Goal: Information Seeking & Learning: Learn about a topic

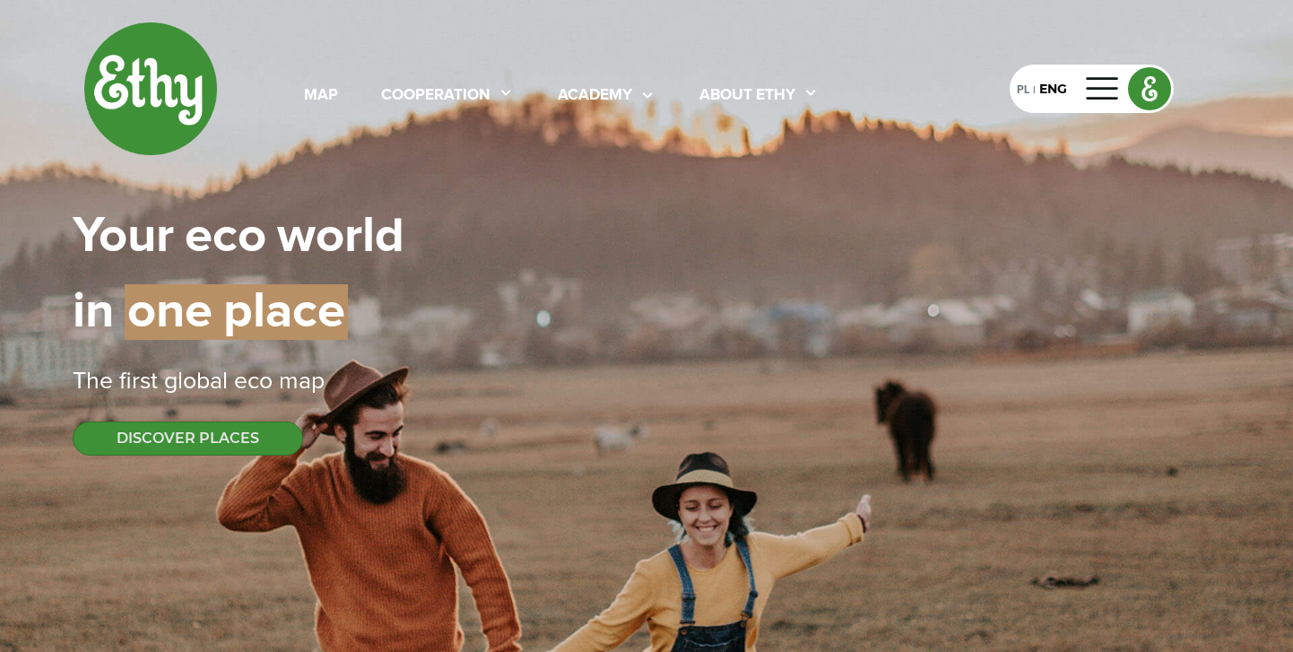
select select
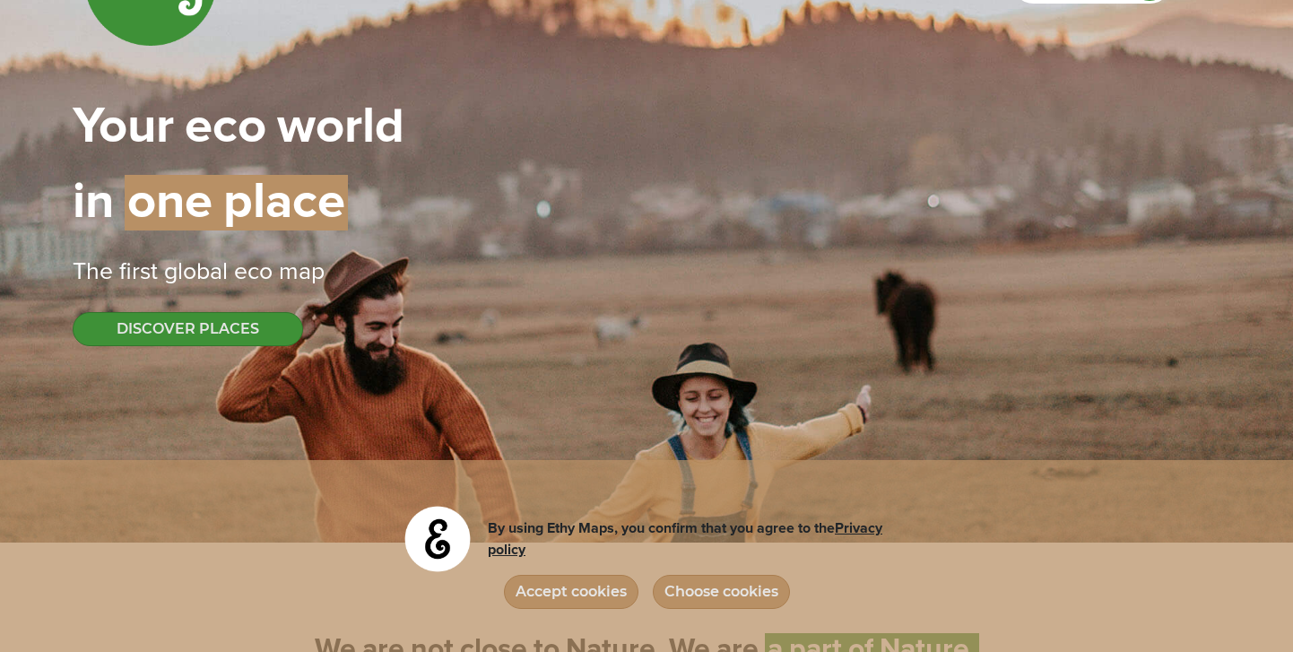
scroll to position [111, 0]
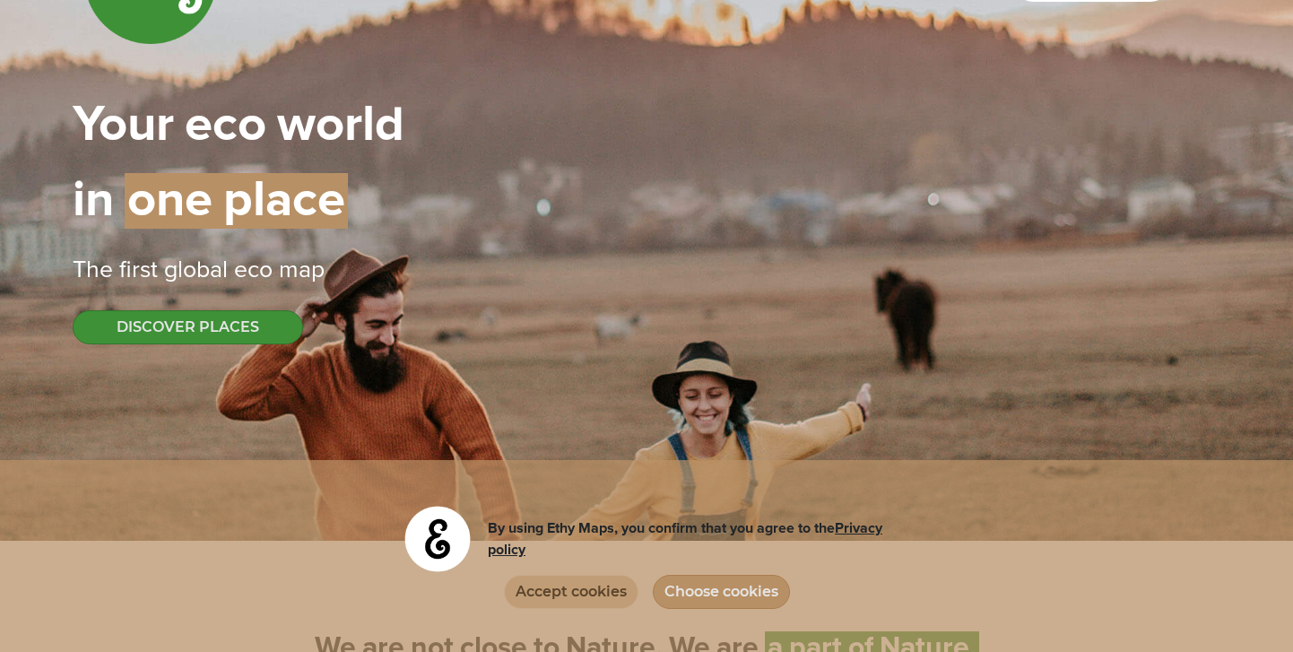
click at [585, 591] on button "Accept cookies" at bounding box center [571, 592] width 134 height 34
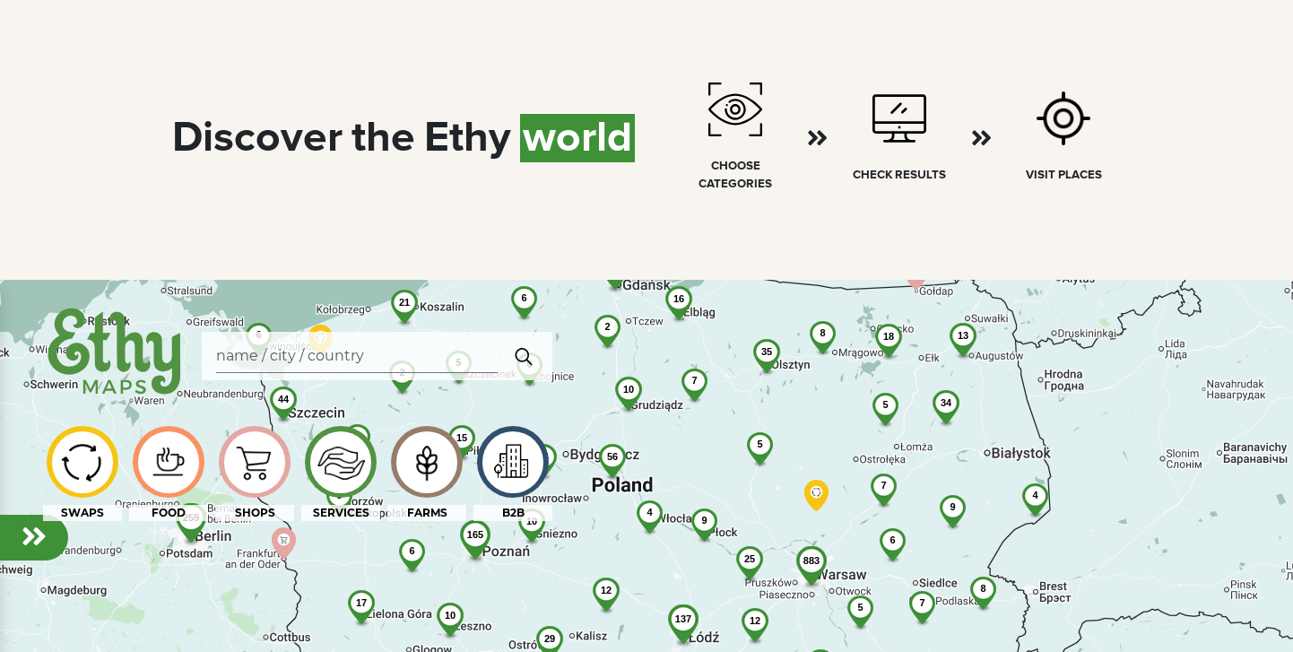
scroll to position [873, 0]
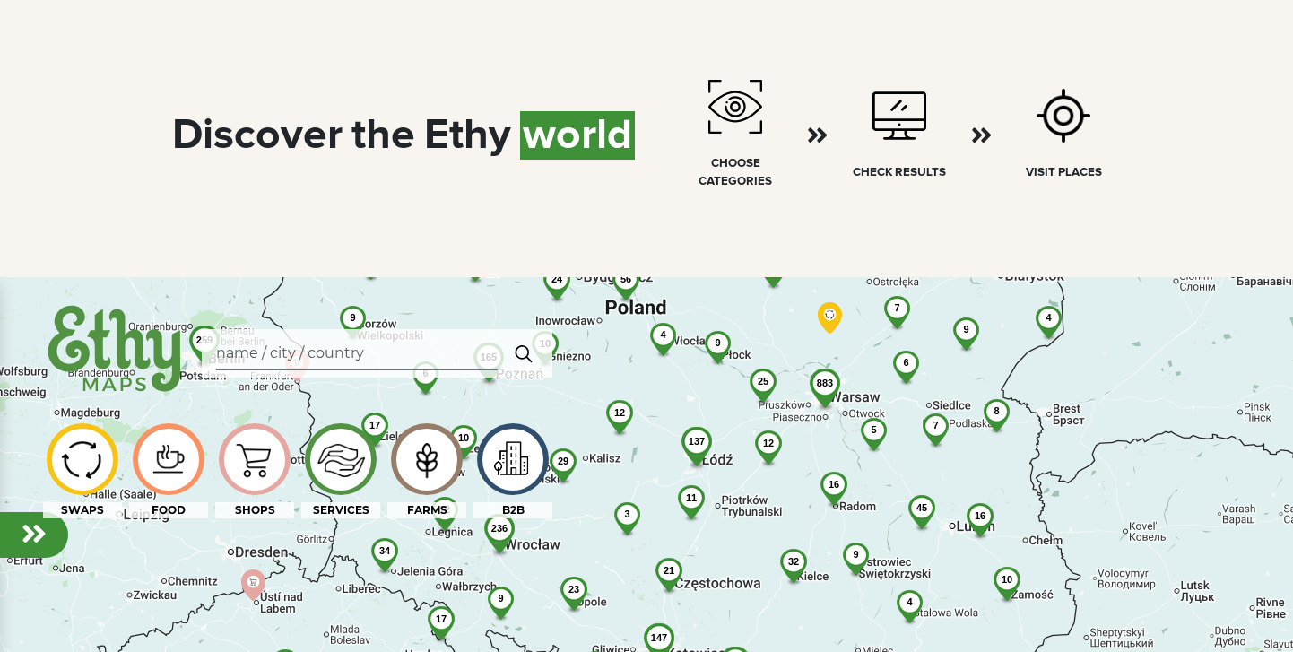
drag, startPoint x: 802, startPoint y: 521, endPoint x: 817, endPoint y: 342, distance: 179.0
click at [817, 342] on div "883 53 206 250 137 236 56 35 6 23 45 3 4 165 32 44 32 10 21 29 2 18 34 12 17 3 …" at bounding box center [646, 603] width 1293 height 652
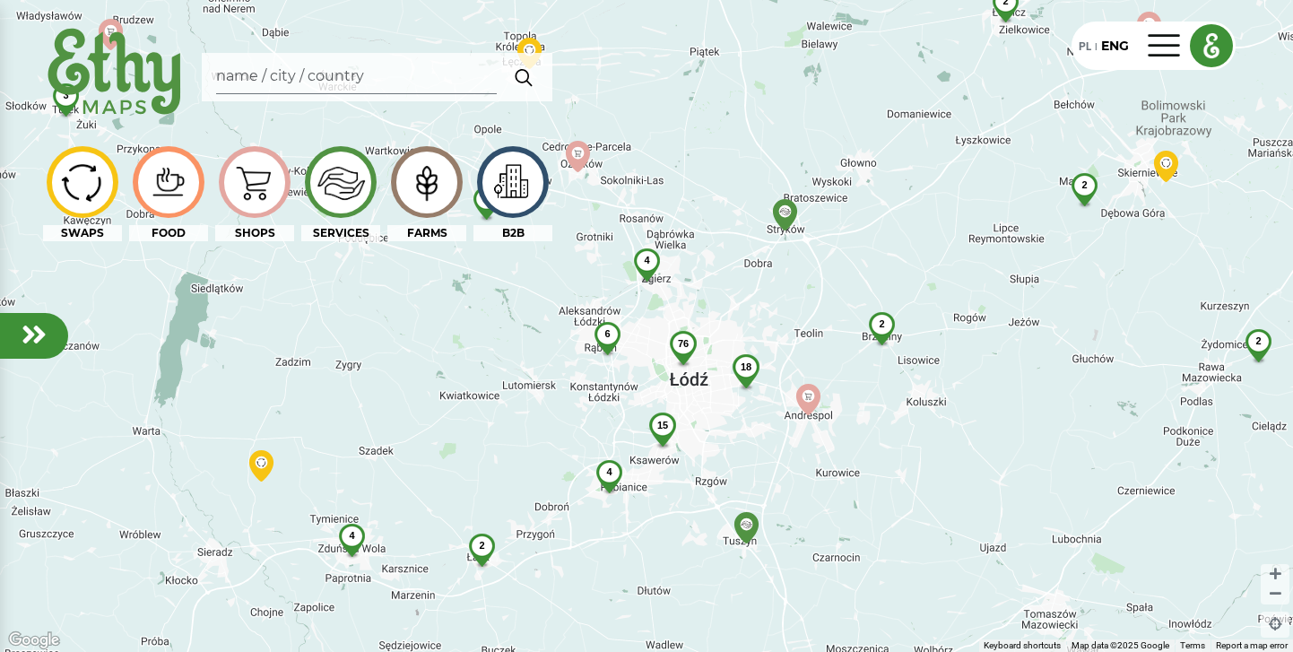
drag, startPoint x: 612, startPoint y: 490, endPoint x: 714, endPoint y: 347, distance: 175.6
click at [714, 347] on div "76 15 2 2 18 4 2 4 3 6 4 2 4 3 2 3" at bounding box center [646, 326] width 1293 height 652
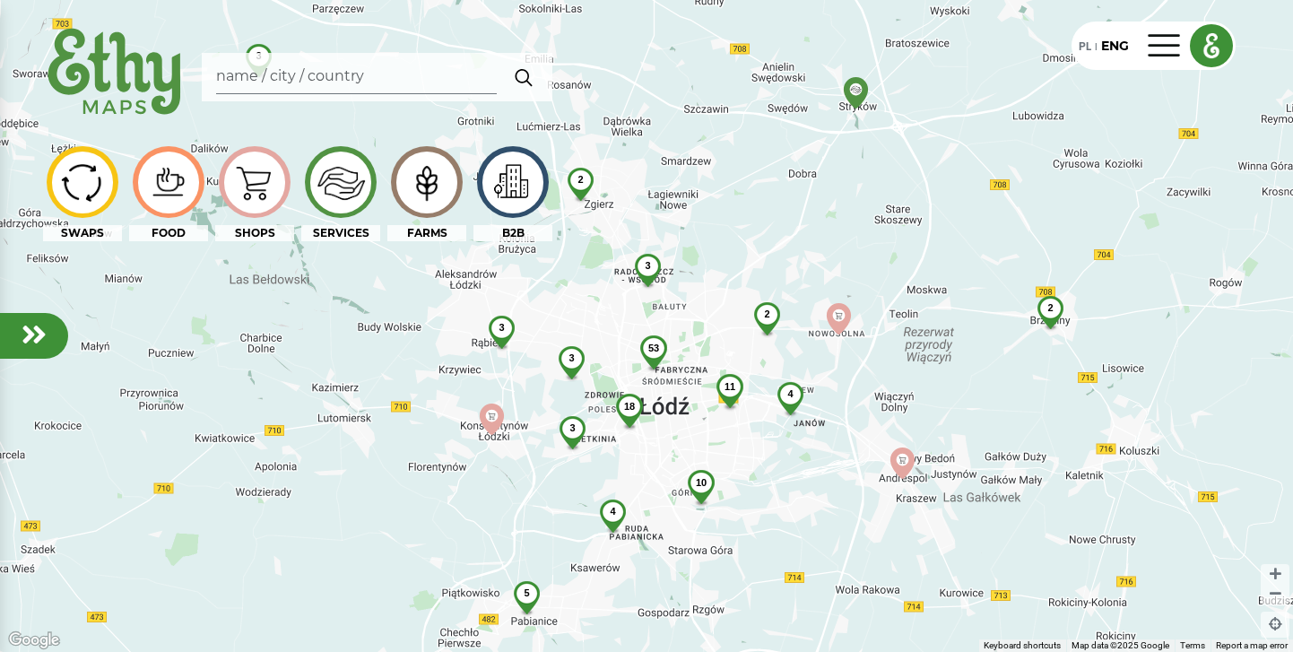
click at [502, 330] on span "3" at bounding box center [500, 327] width 5 height 11
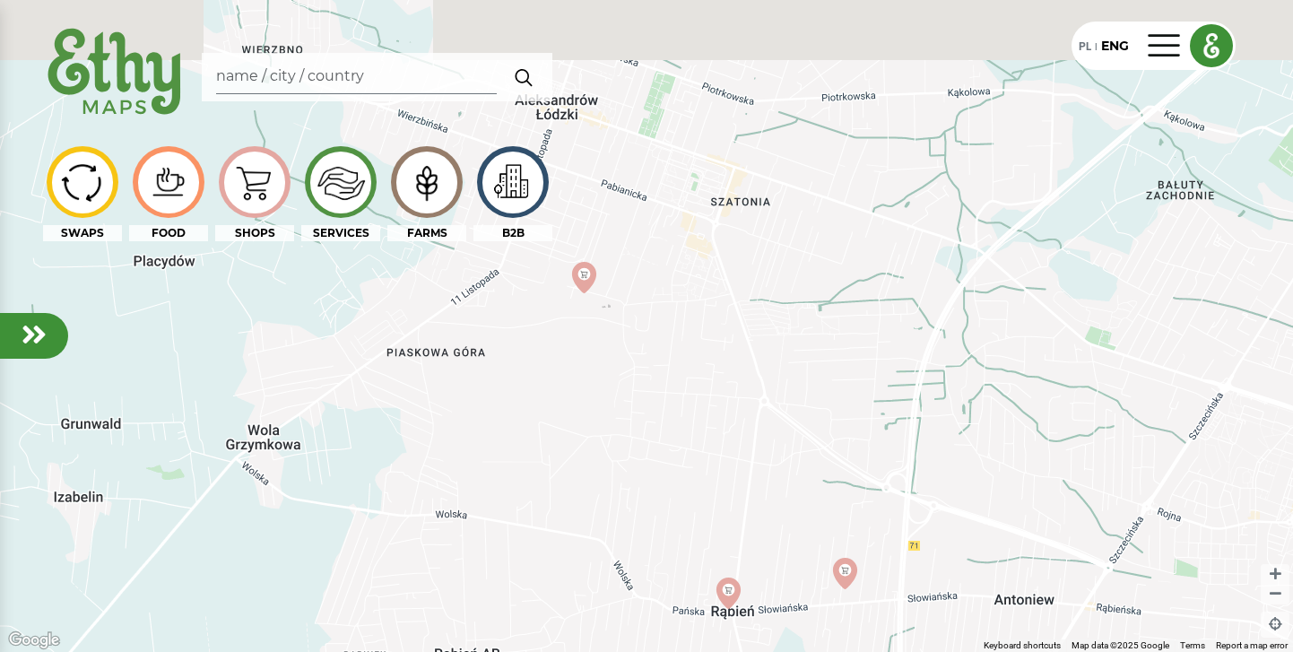
drag, startPoint x: 631, startPoint y: 217, endPoint x: 703, endPoint y: 349, distance: 150.0
click at [703, 349] on div at bounding box center [646, 326] width 1293 height 652
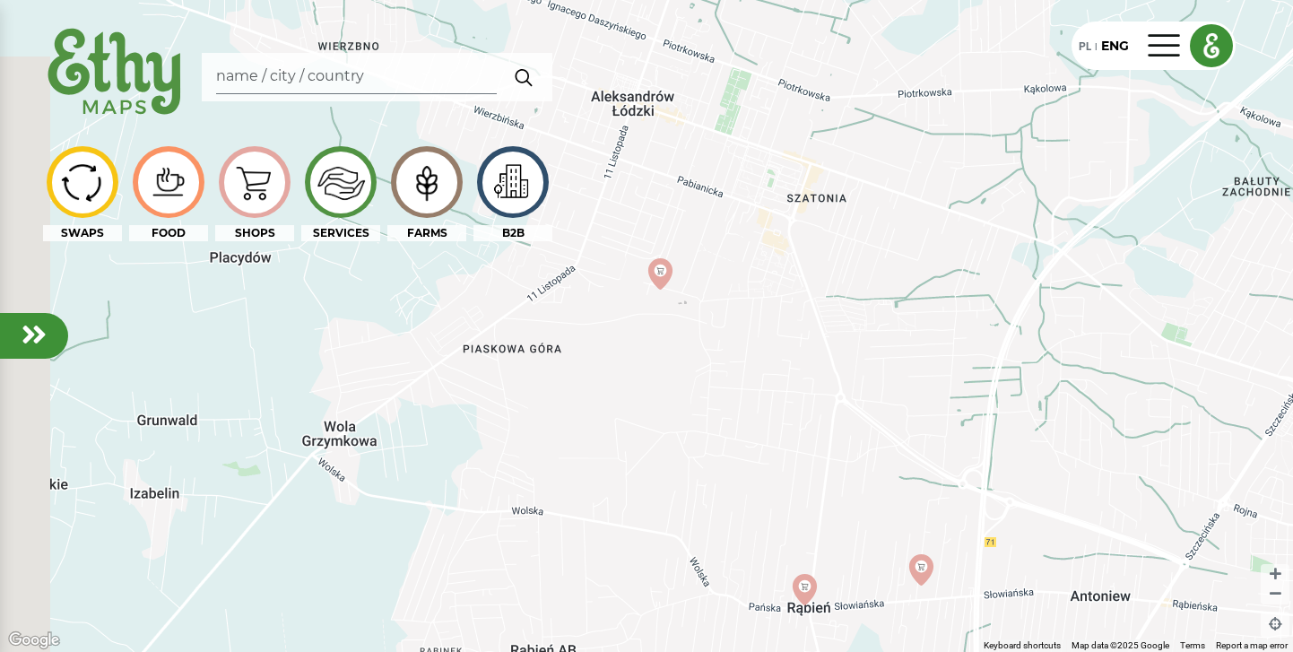
drag, startPoint x: 646, startPoint y: 304, endPoint x: 725, endPoint y: 295, distance: 79.4
click at [725, 295] on div at bounding box center [646, 326] width 1293 height 652
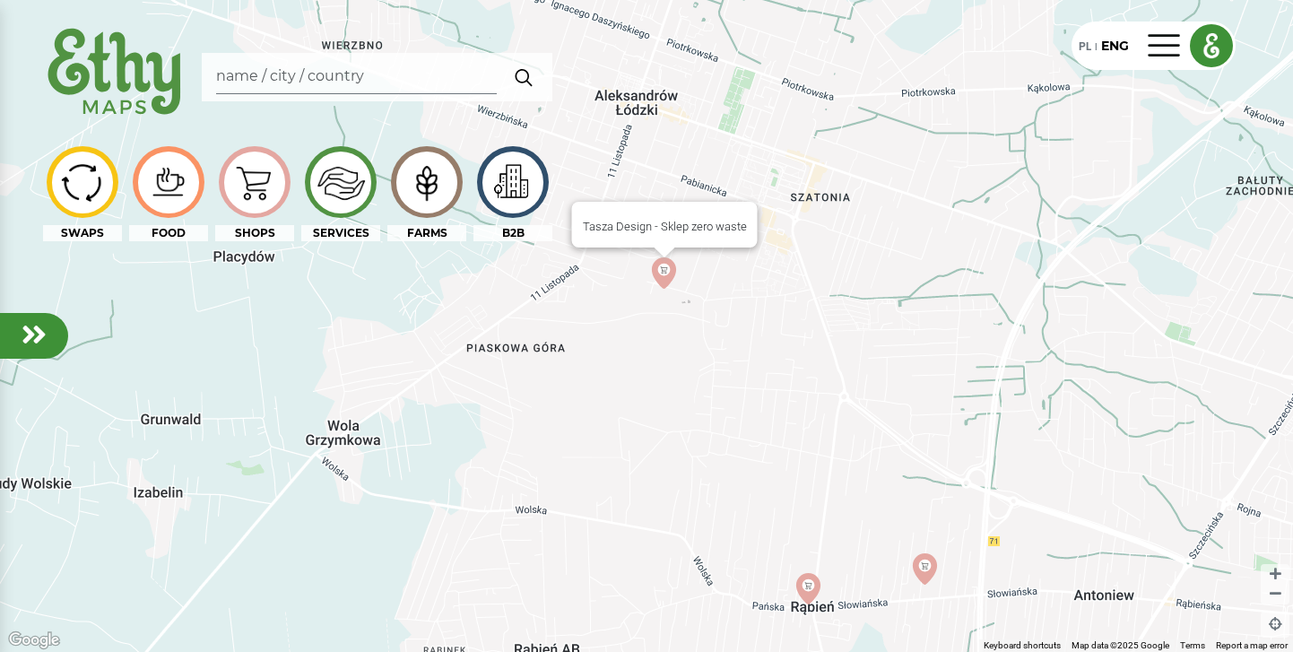
click at [663, 275] on img at bounding box center [663, 272] width 31 height 31
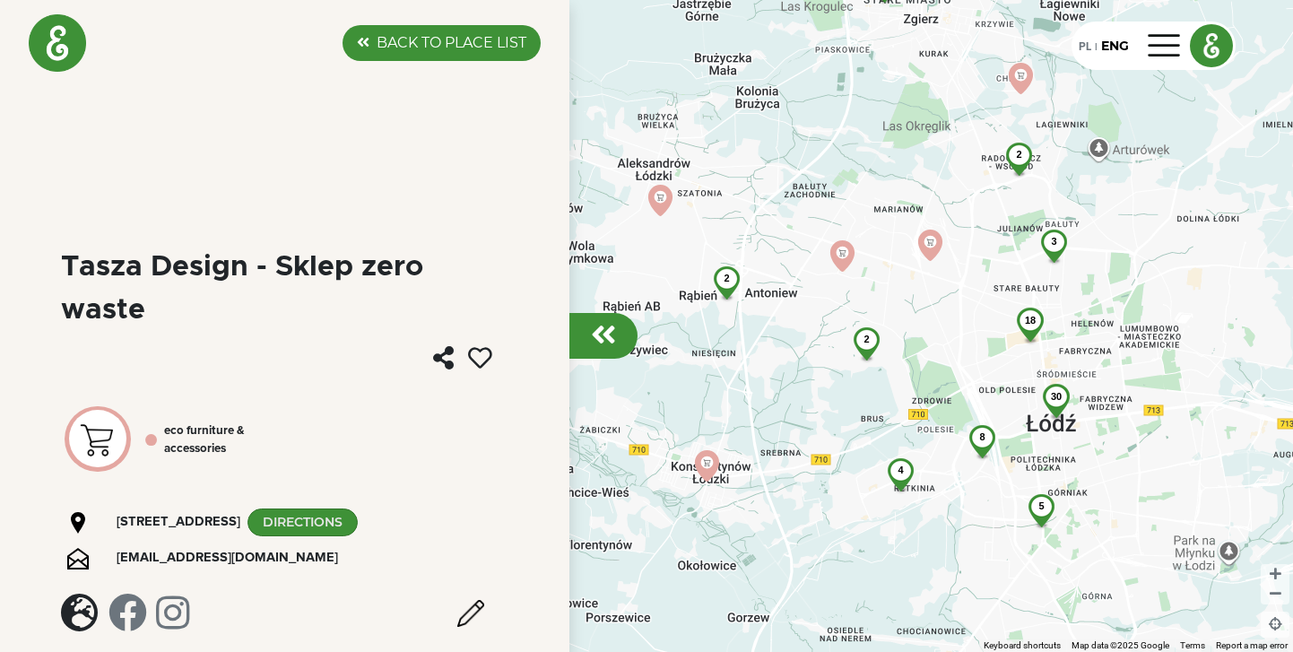
drag, startPoint x: 1046, startPoint y: 350, endPoint x: 754, endPoint y: 249, distance: 309.0
click at [754, 250] on div "18 30 5 3 8 2 2 2 4 2" at bounding box center [646, 326] width 1293 height 652
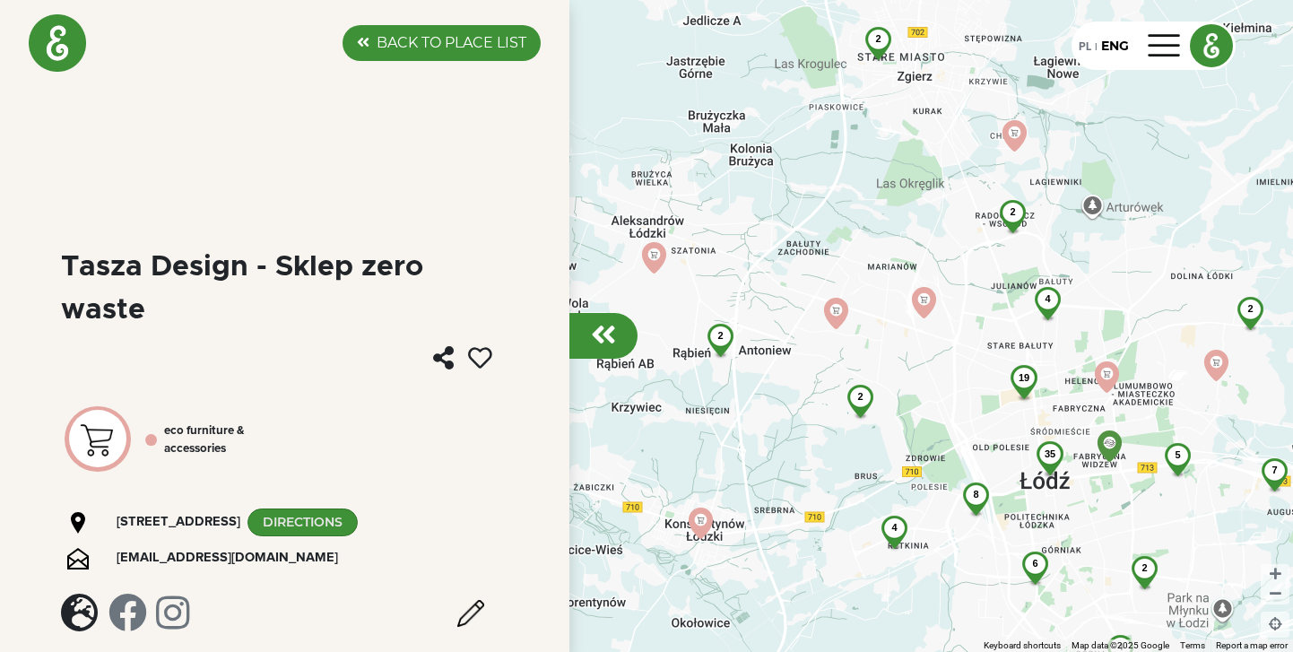
click at [457, 49] on label "BACK TO PLACE LIST" at bounding box center [452, 43] width 150 height 22
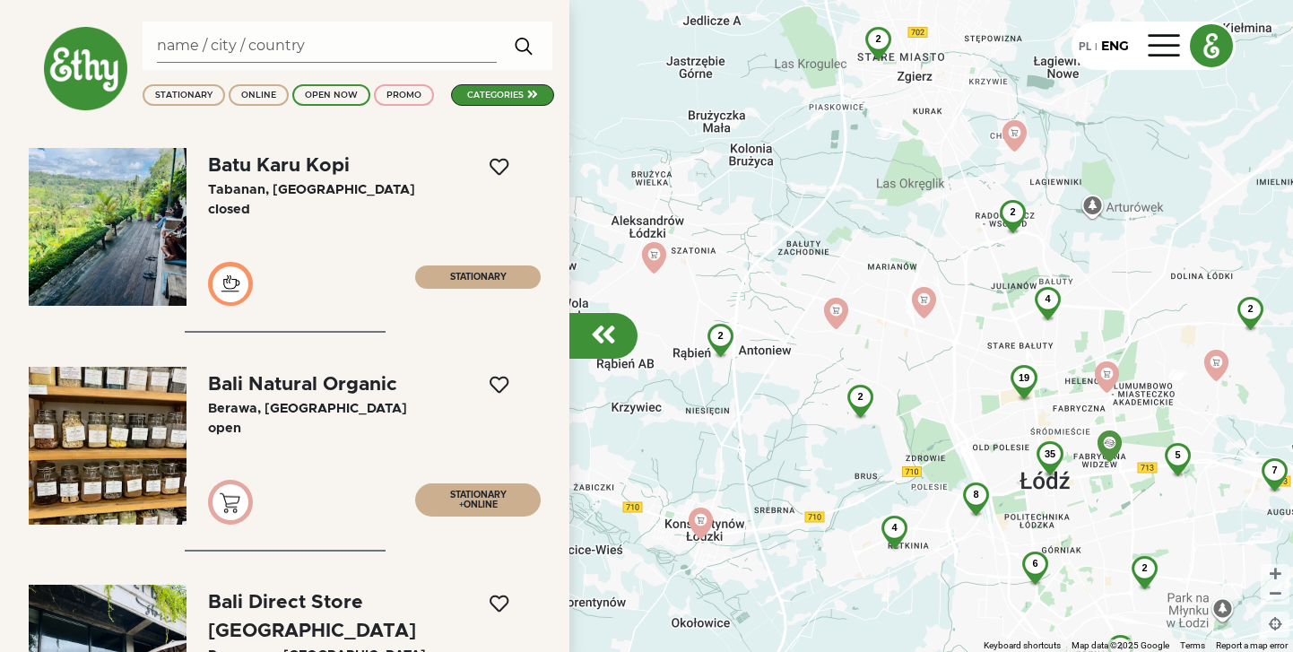
click at [303, 45] on input "Search" at bounding box center [327, 46] width 340 height 34
type input "[GEOGRAPHIC_DATA]"
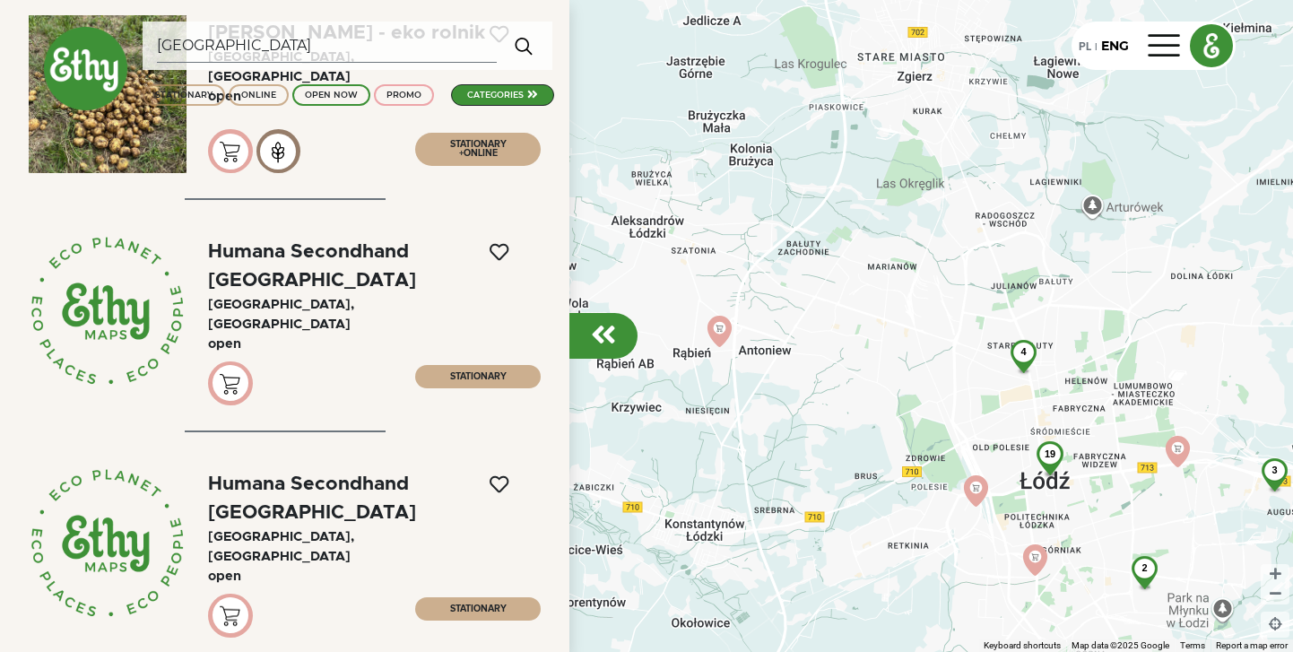
scroll to position [138, 0]
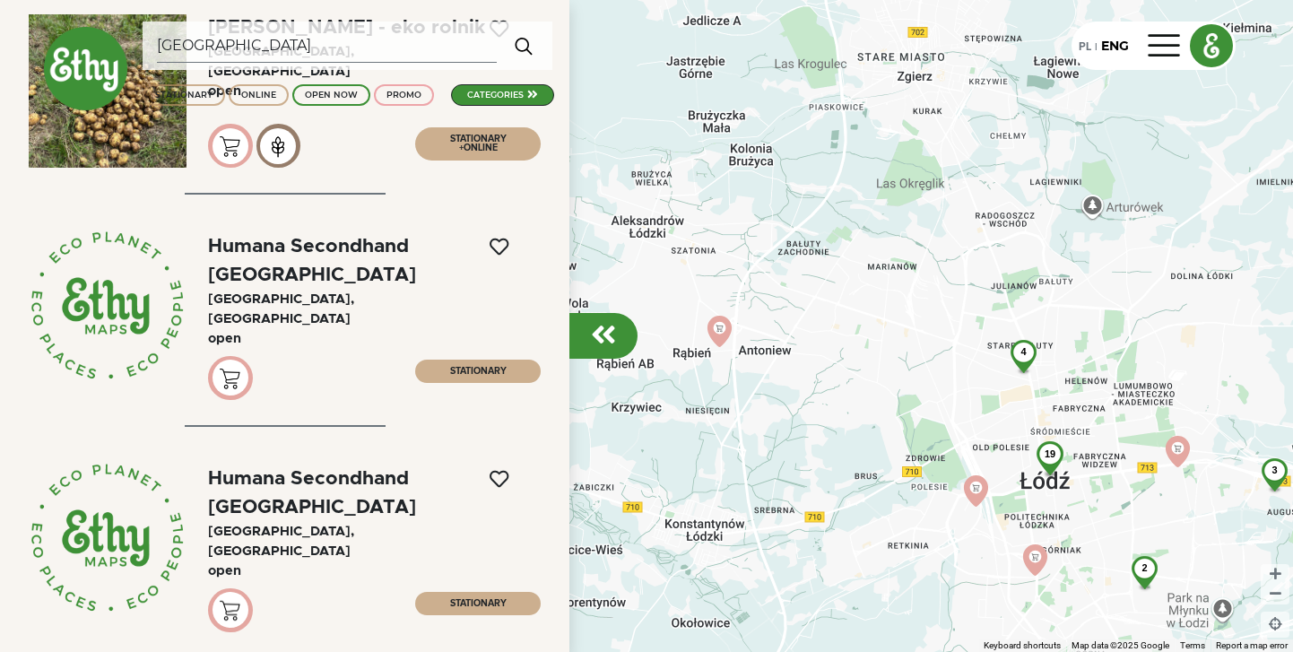
click at [362, 248] on div "Humana Secondhand [GEOGRAPHIC_DATA]" at bounding box center [312, 261] width 208 height 48
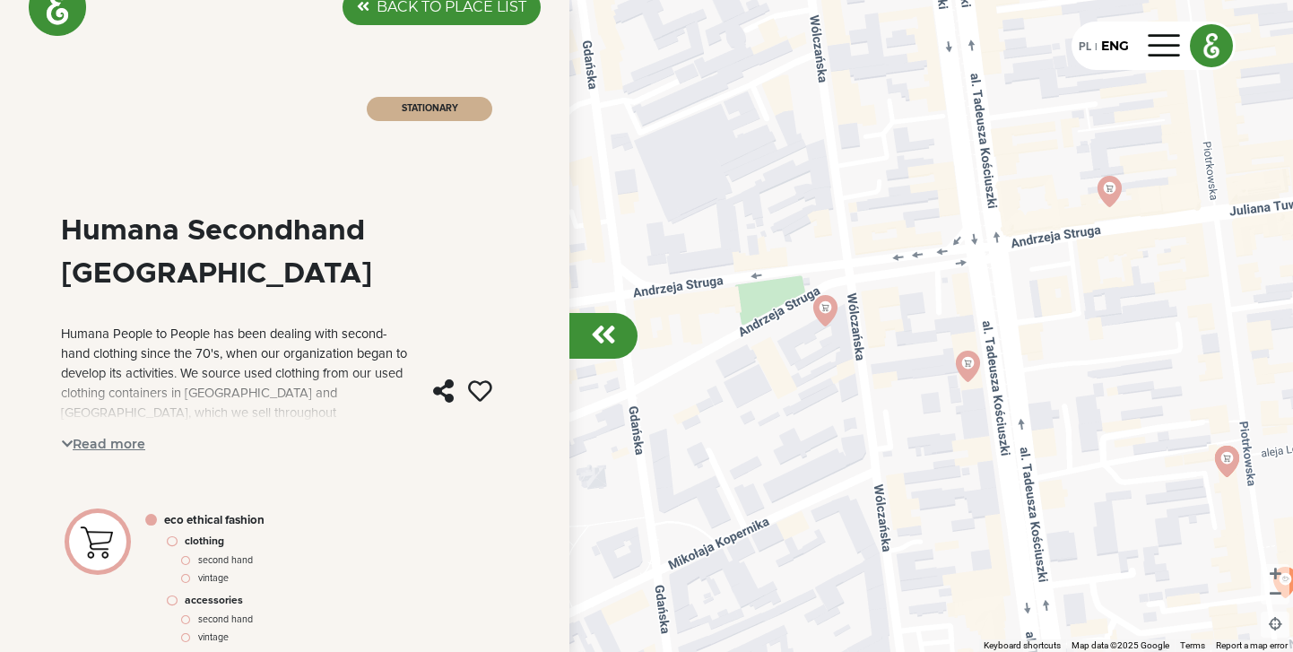
scroll to position [39, 0]
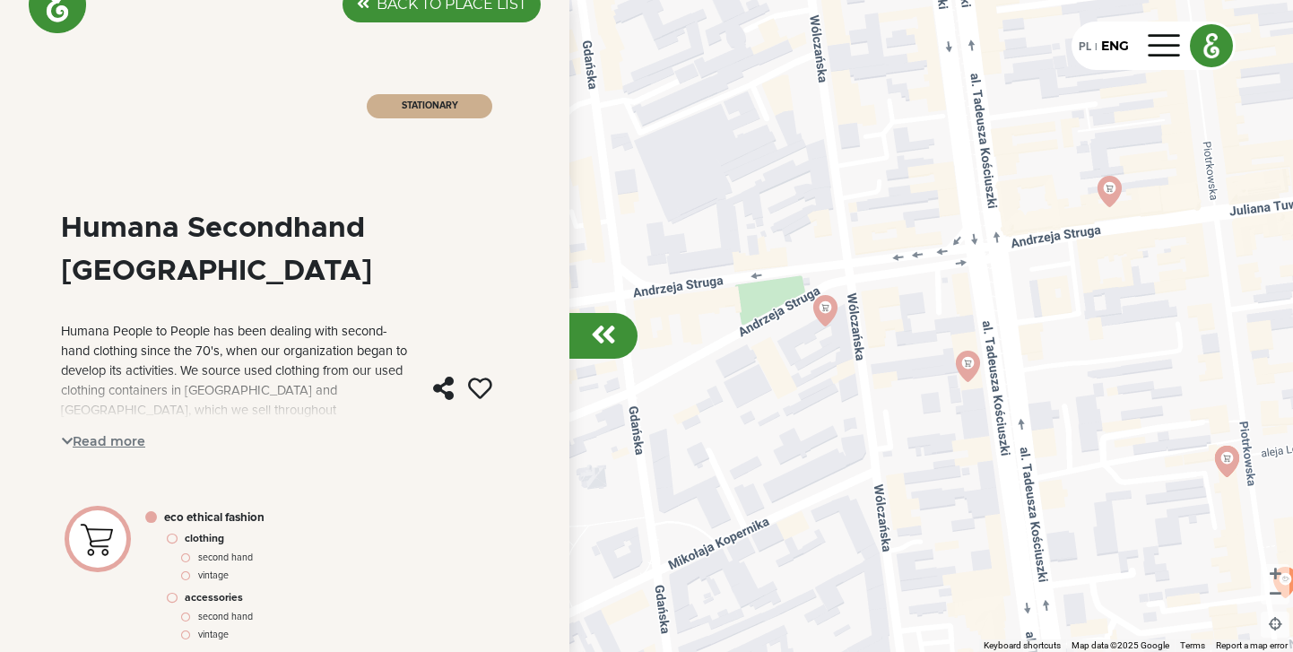
click at [130, 428] on span "Read more" at bounding box center [103, 442] width 85 height 28
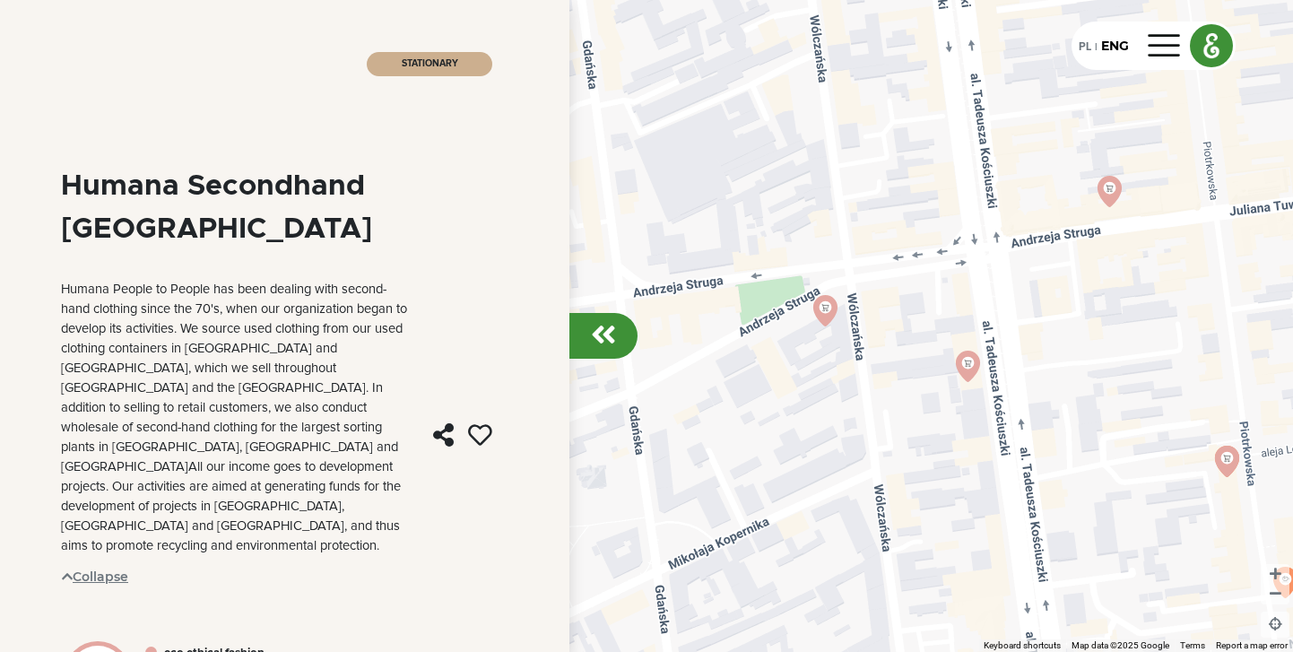
scroll to position [0, 0]
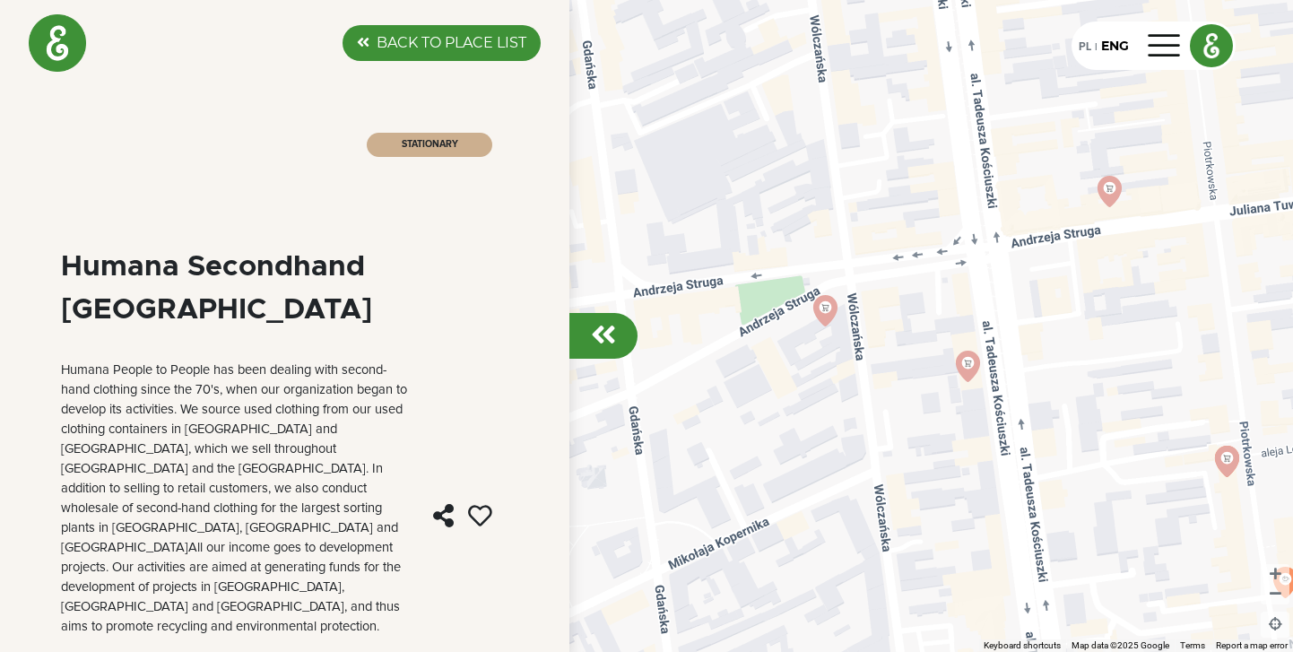
click at [608, 350] on div at bounding box center [603, 336] width 68 height 46
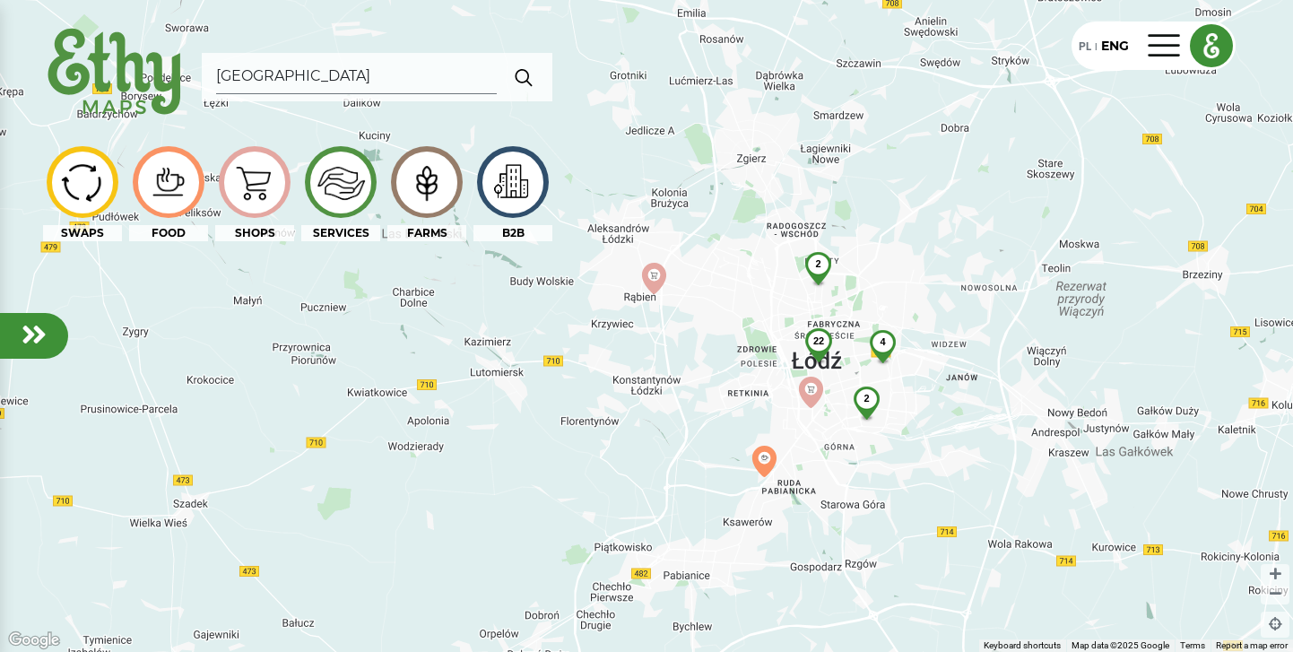
click at [435, 179] on img at bounding box center [426, 181] width 60 height 57
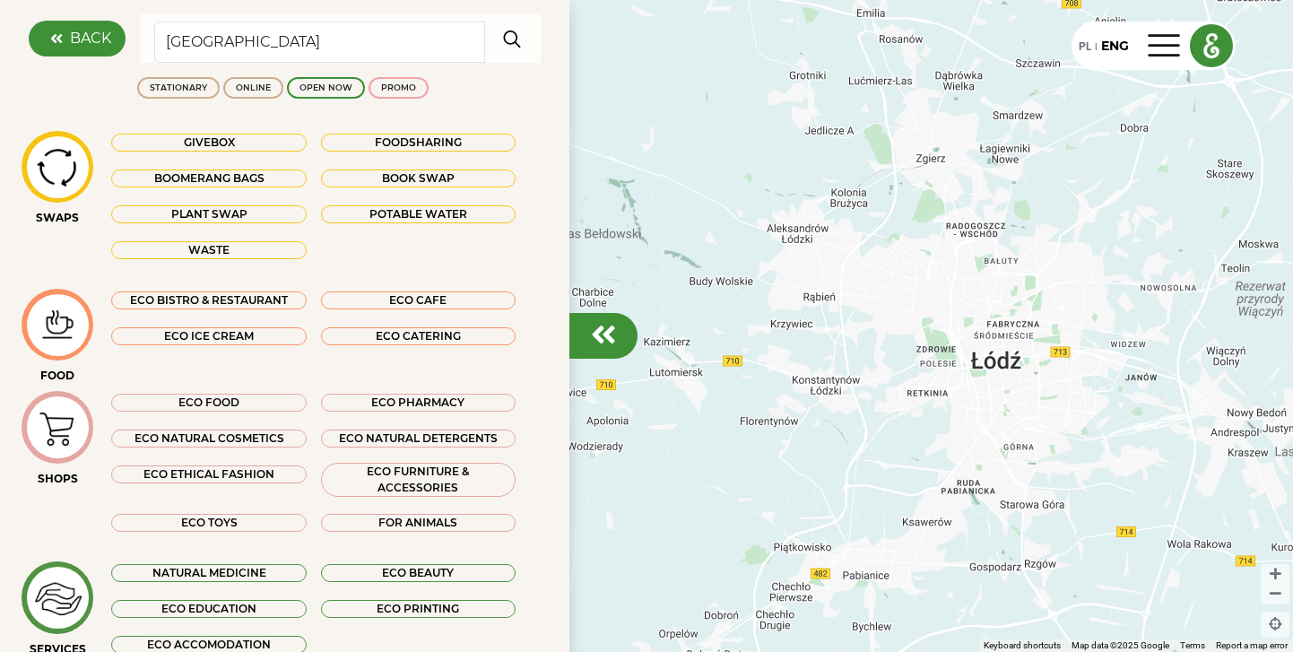
click at [436, 144] on div "Foodsharing" at bounding box center [418, 143] width 195 height 18
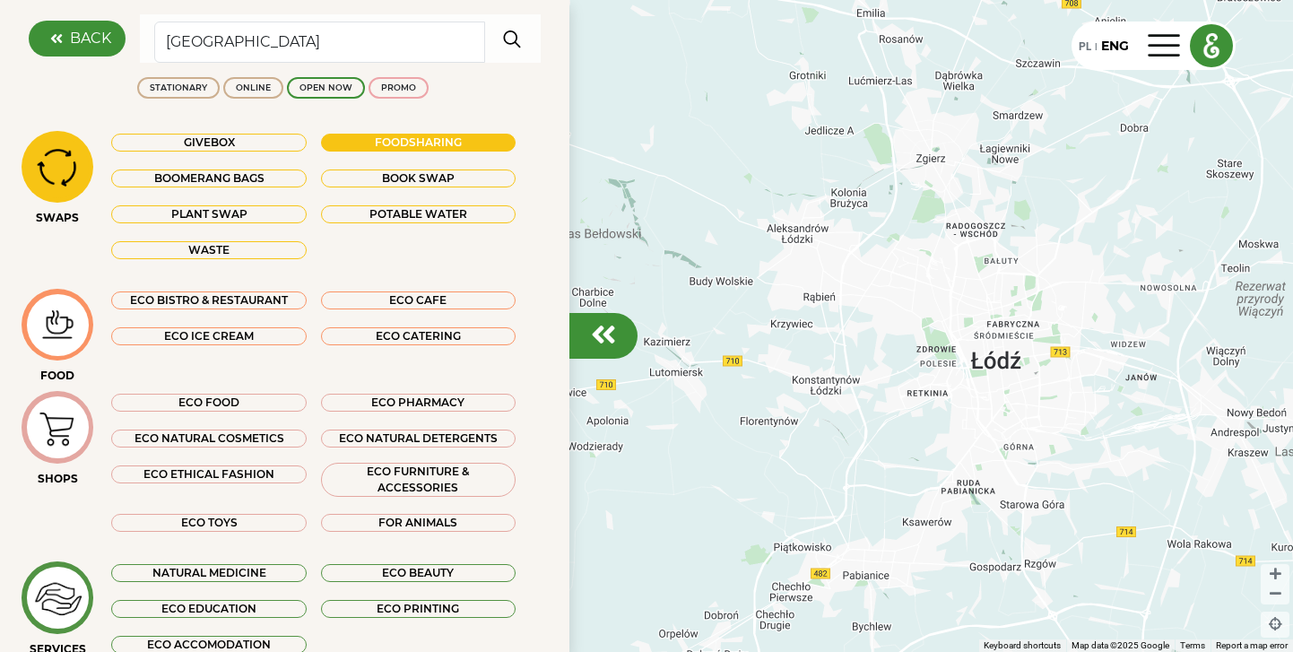
click at [441, 143] on div "Foodsharing" at bounding box center [418, 143] width 195 height 18
click at [611, 338] on em at bounding box center [603, 334] width 25 height 29
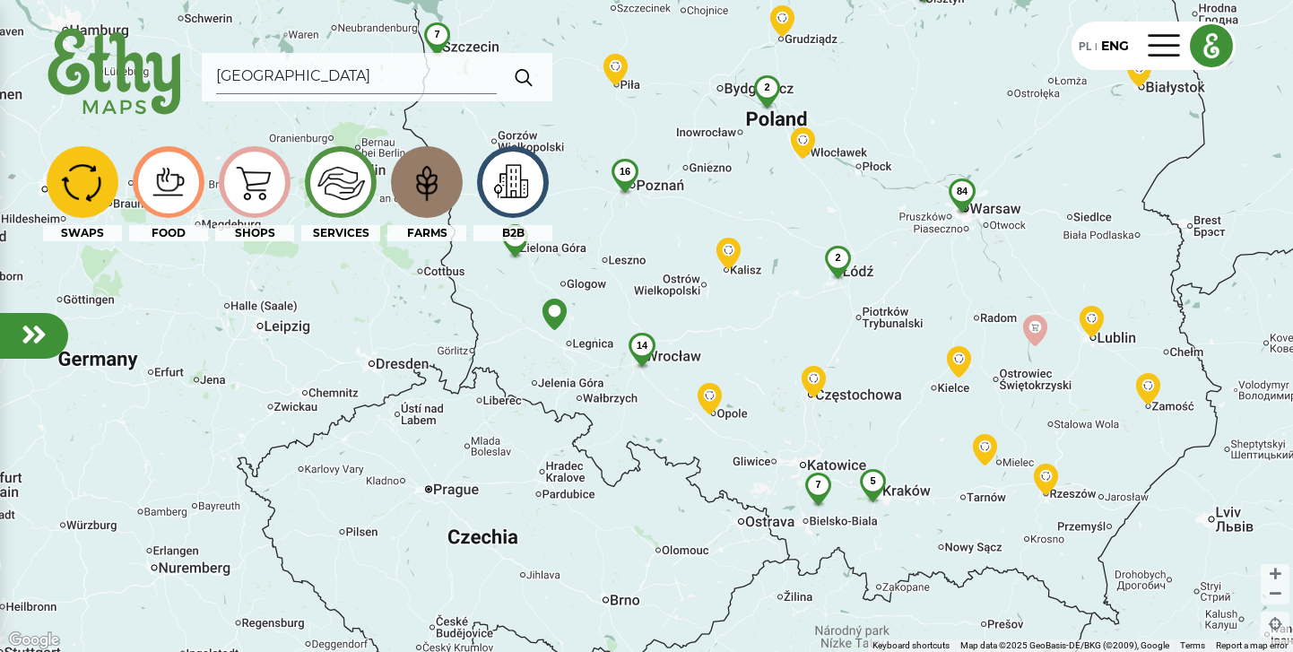
click at [819, 486] on span "7" at bounding box center [817, 484] width 5 height 11
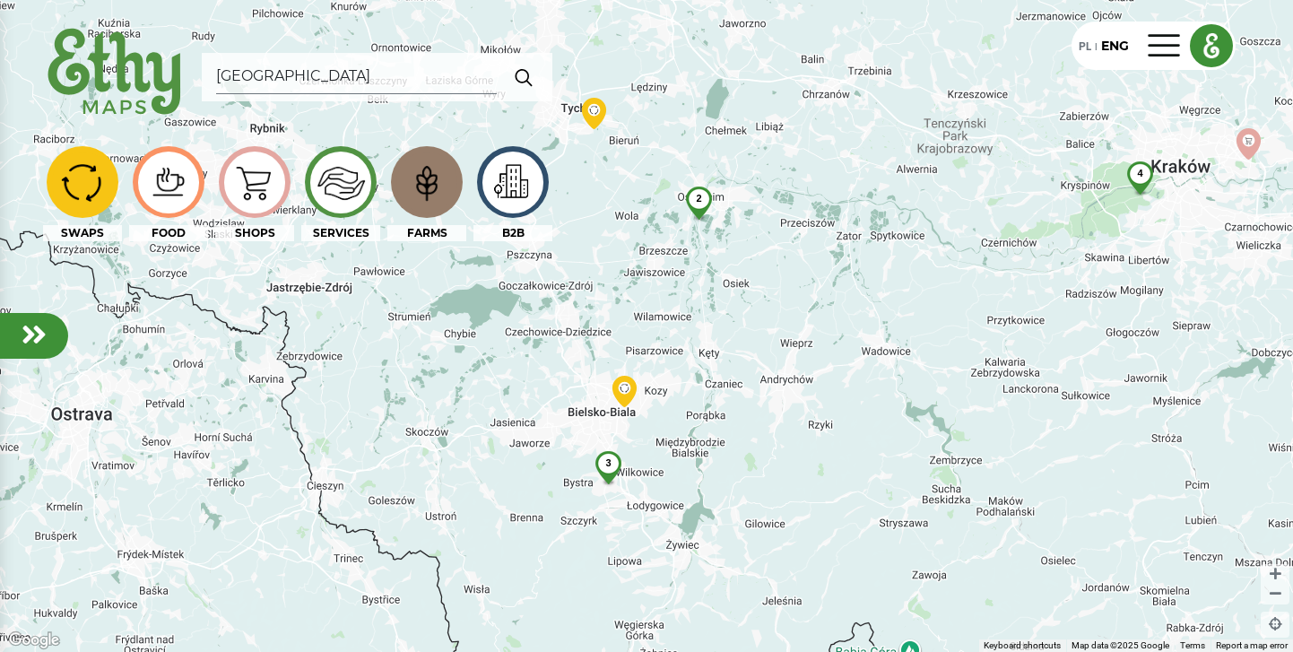
click at [609, 467] on span "3" at bounding box center [607, 462] width 5 height 11
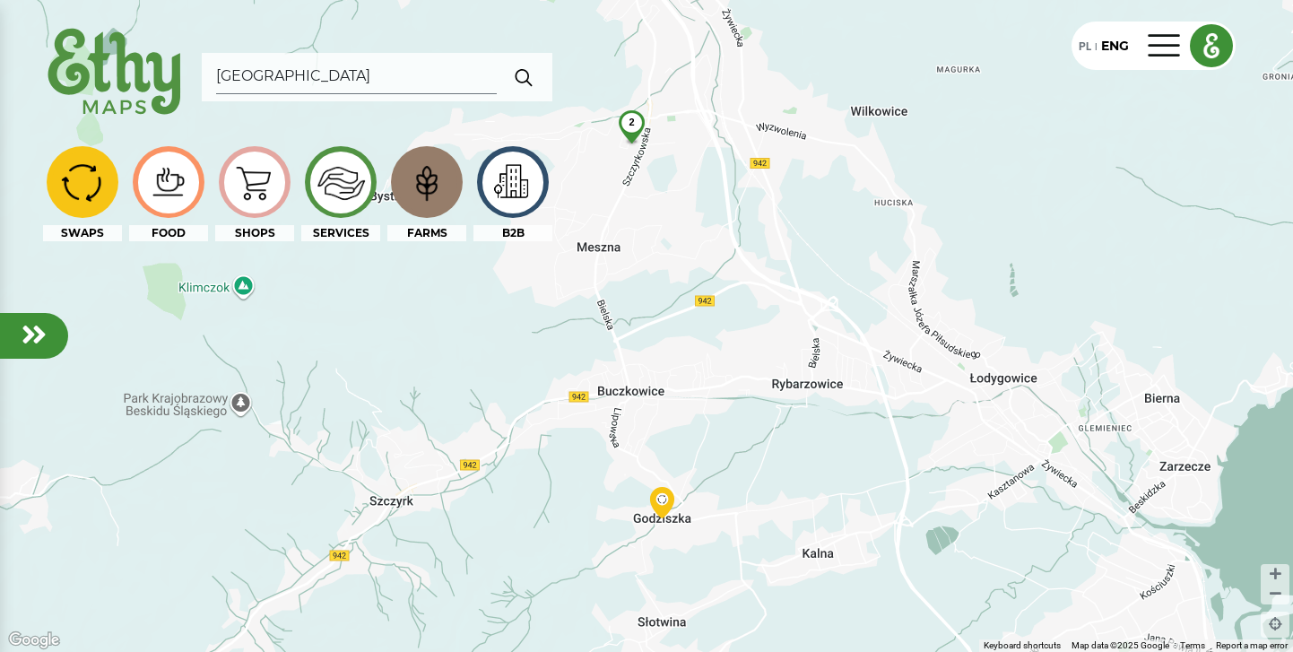
click at [629, 127] on div "2" at bounding box center [632, 122] width 48 height 24
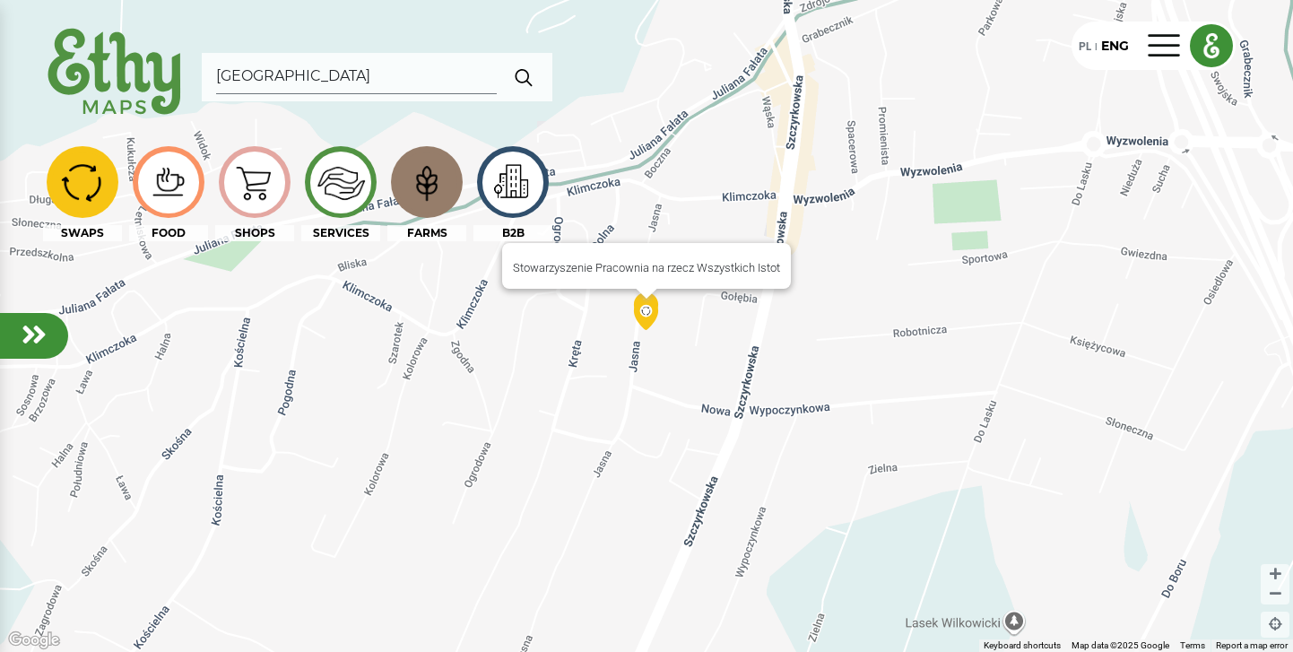
click at [648, 314] on img at bounding box center [645, 314] width 31 height 31
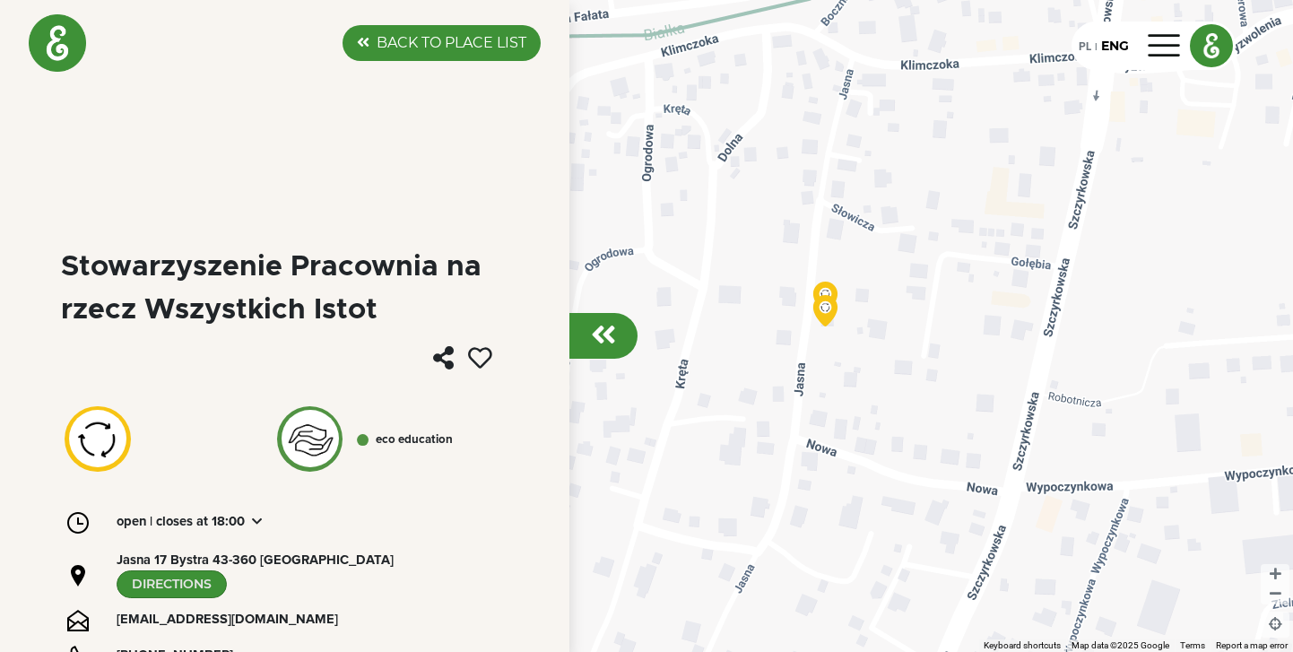
click at [394, 44] on label "BACK TO PLACE LIST" at bounding box center [452, 43] width 150 height 22
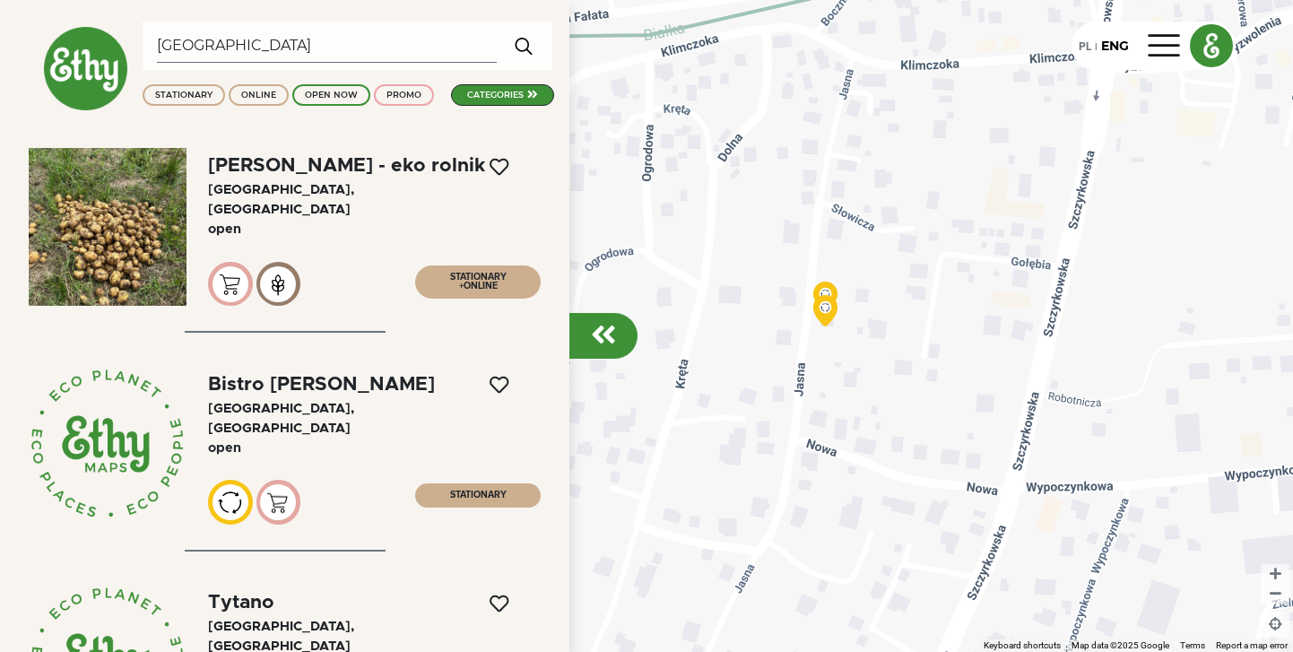
click at [91, 70] on img at bounding box center [85, 68] width 85 height 85
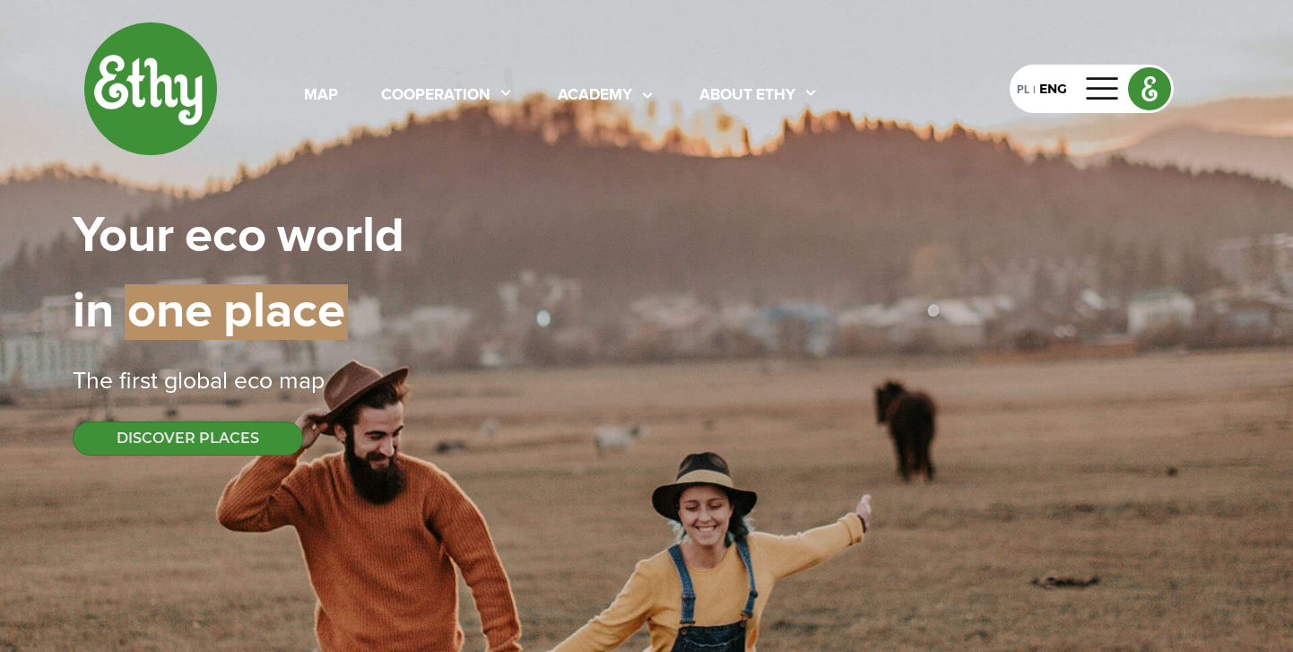
select select
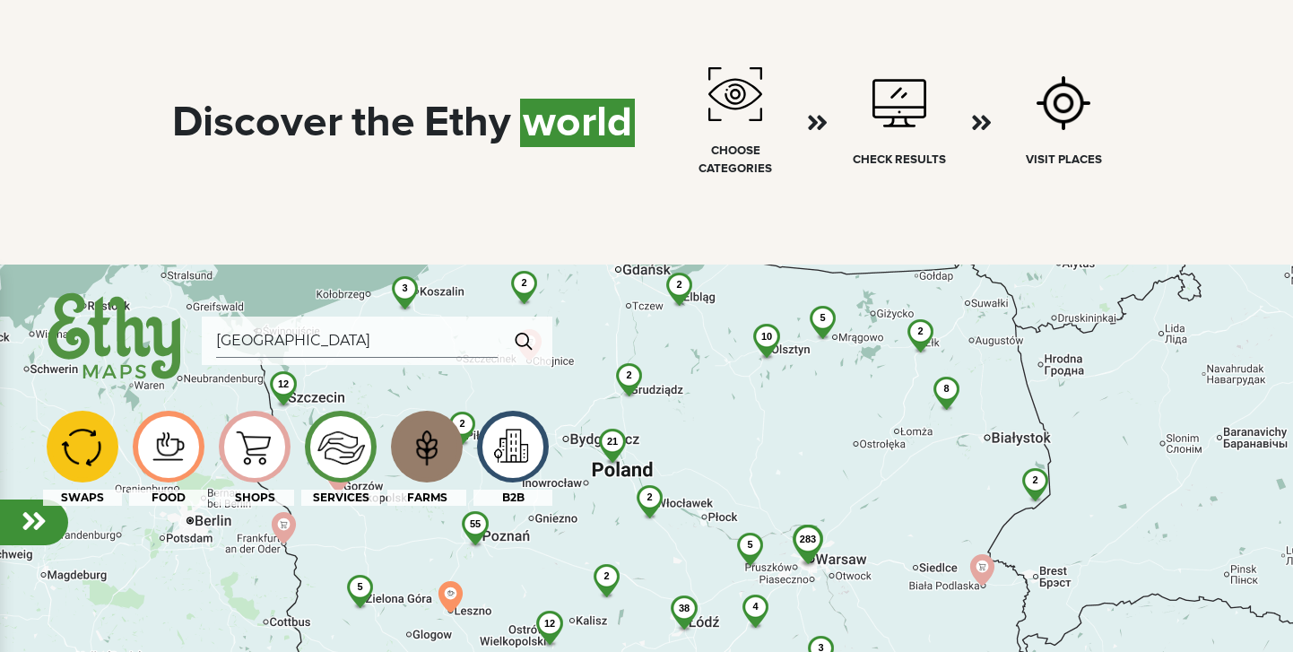
scroll to position [893, 0]
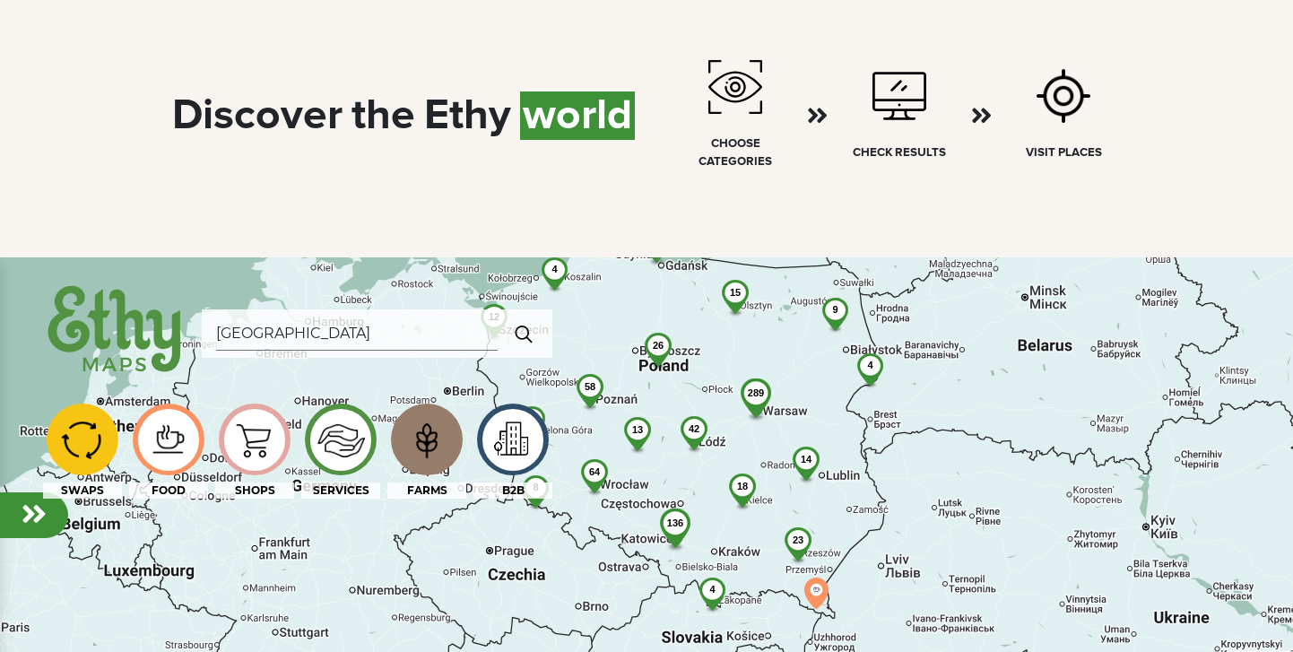
click at [351, 434] on img at bounding box center [340, 439] width 60 height 59
